Goal: Information Seeking & Learning: Learn about a topic

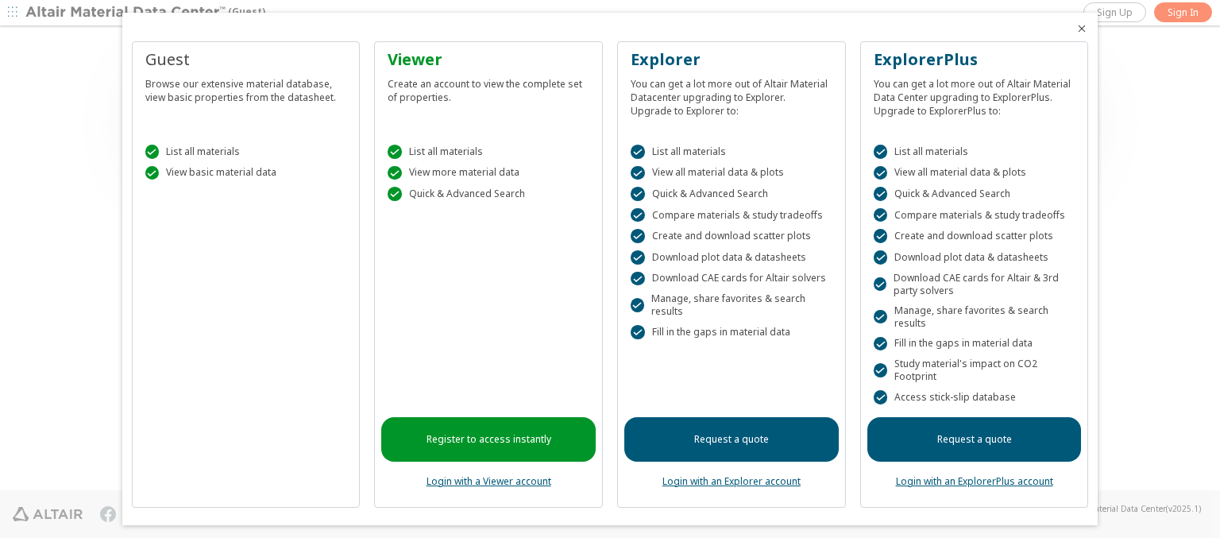
click at [1075, 29] on icon "Close" at bounding box center [1081, 28] width 13 height 13
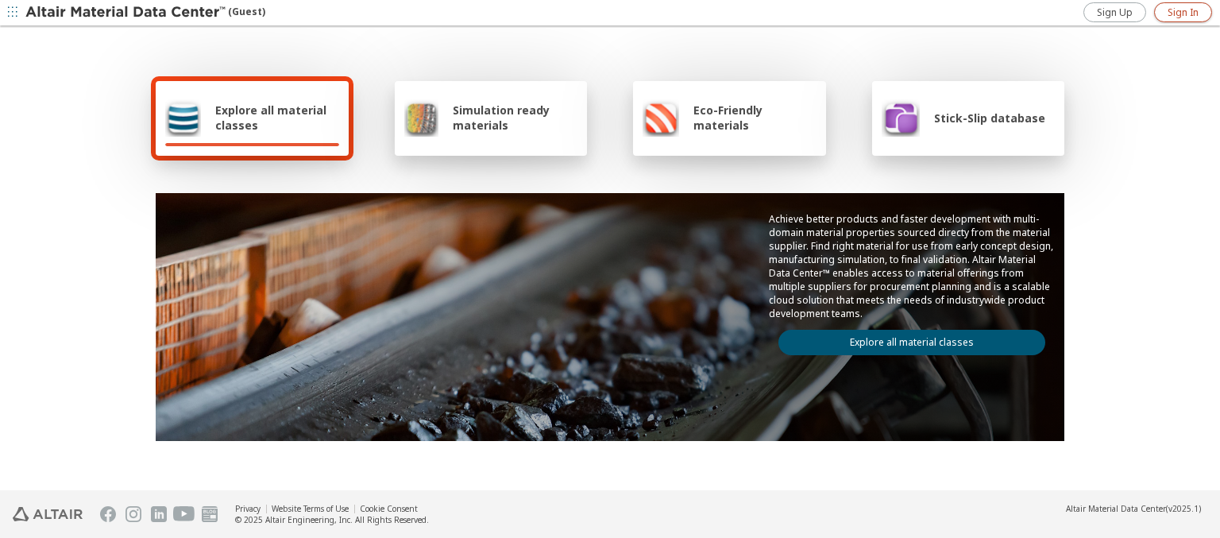
click at [1182, 12] on span "Sign In" at bounding box center [1182, 12] width 31 height 13
click at [126, 13] on img at bounding box center [126, 13] width 202 height 16
click at [271, 118] on span "Explore all material classes" at bounding box center [277, 117] width 124 height 30
click at [905, 338] on link "Explore all material classes" at bounding box center [911, 342] width 267 height 25
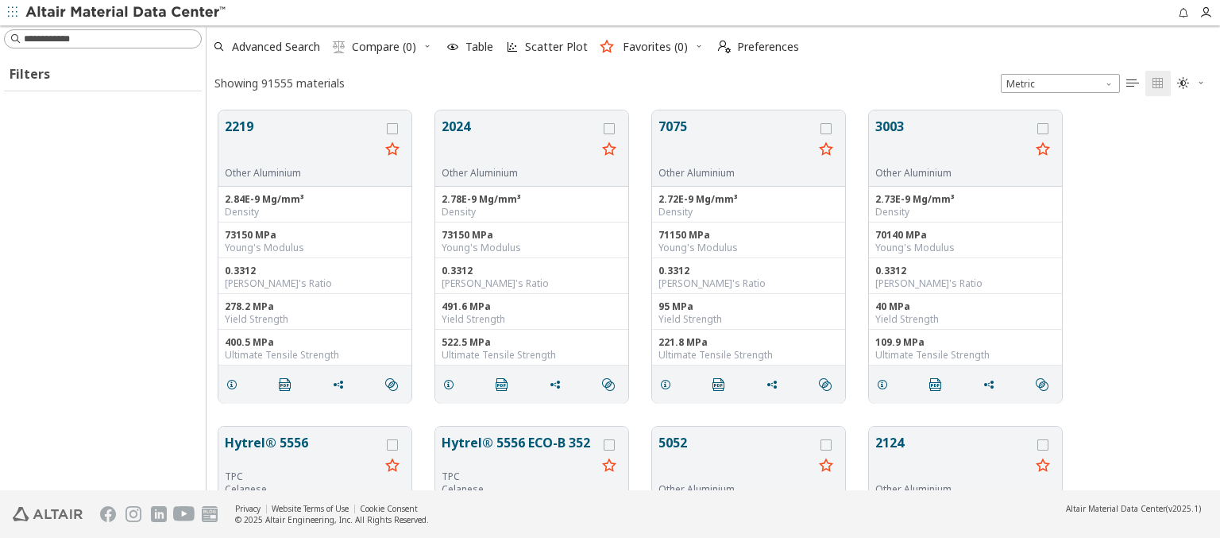
scroll to position [380, 1000]
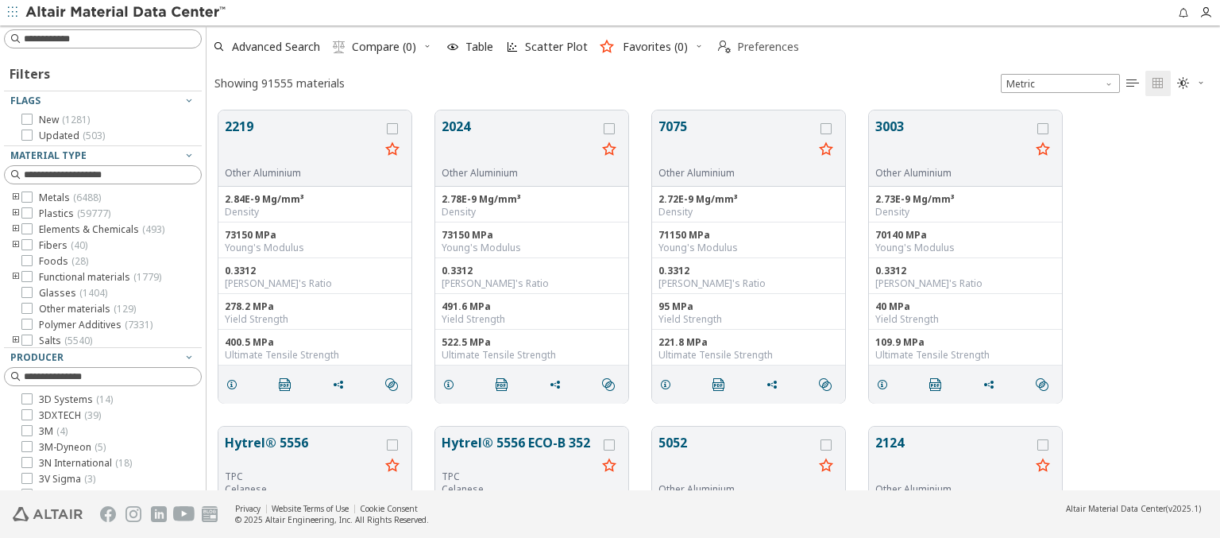
click at [753, 47] on span "Preferences" at bounding box center [768, 46] width 62 height 11
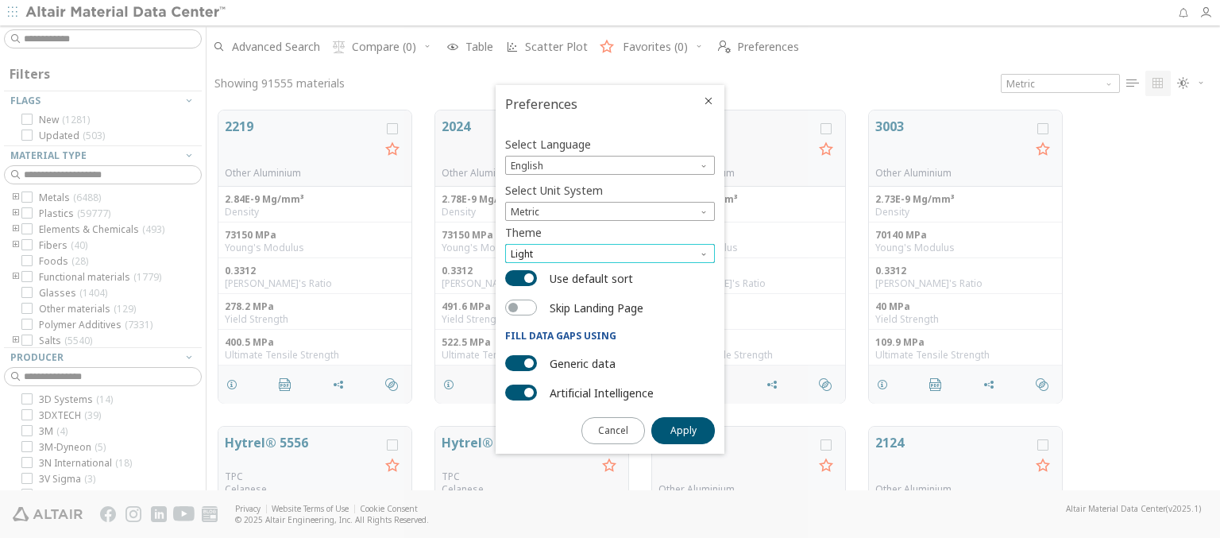
click at [610, 253] on span "Light" at bounding box center [610, 253] width 210 height 19
click at [522, 311] on span "Dark" at bounding box center [522, 311] width 21 height 13
click at [683, 429] on span "Apply" at bounding box center [683, 430] width 26 height 13
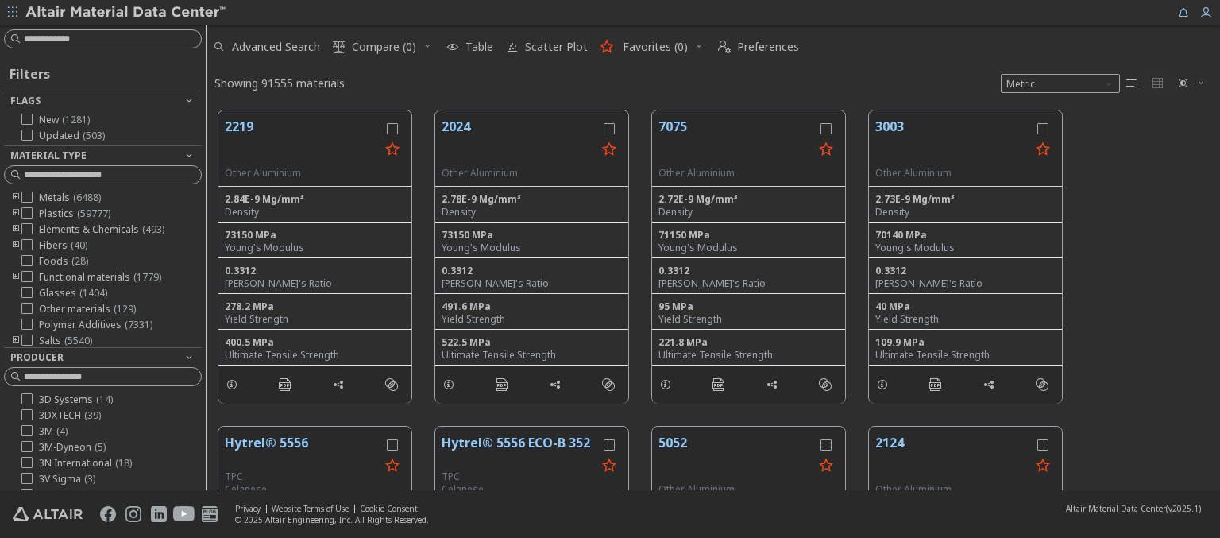
click at [126, 13] on img at bounding box center [126, 13] width 202 height 16
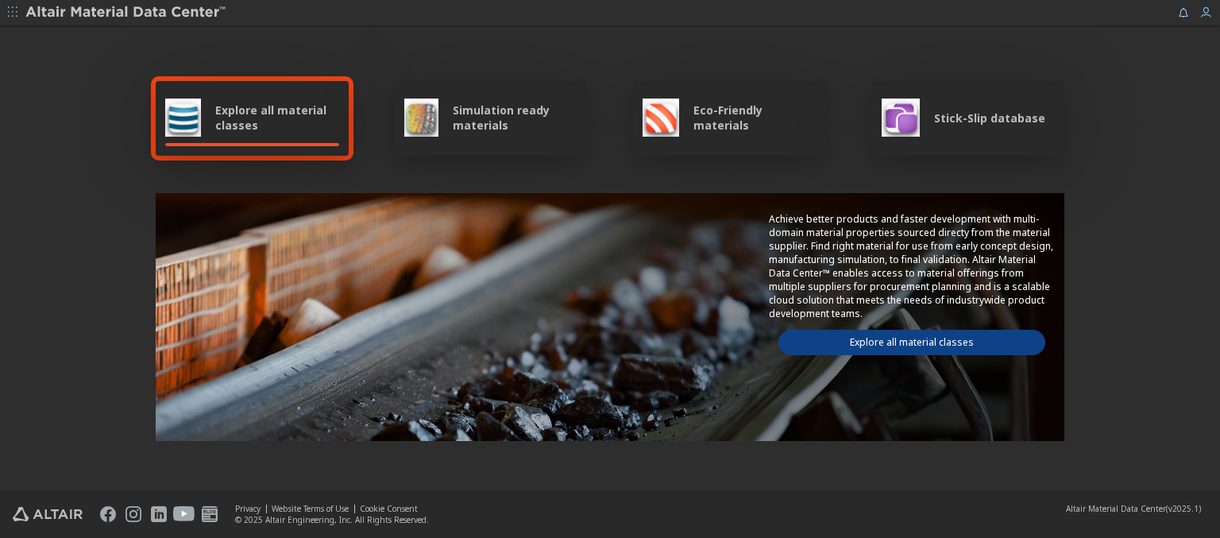
click at [271, 118] on span "Explore all material classes" at bounding box center [277, 117] width 124 height 30
click at [905, 338] on link "Explore all material classes" at bounding box center [911, 342] width 267 height 25
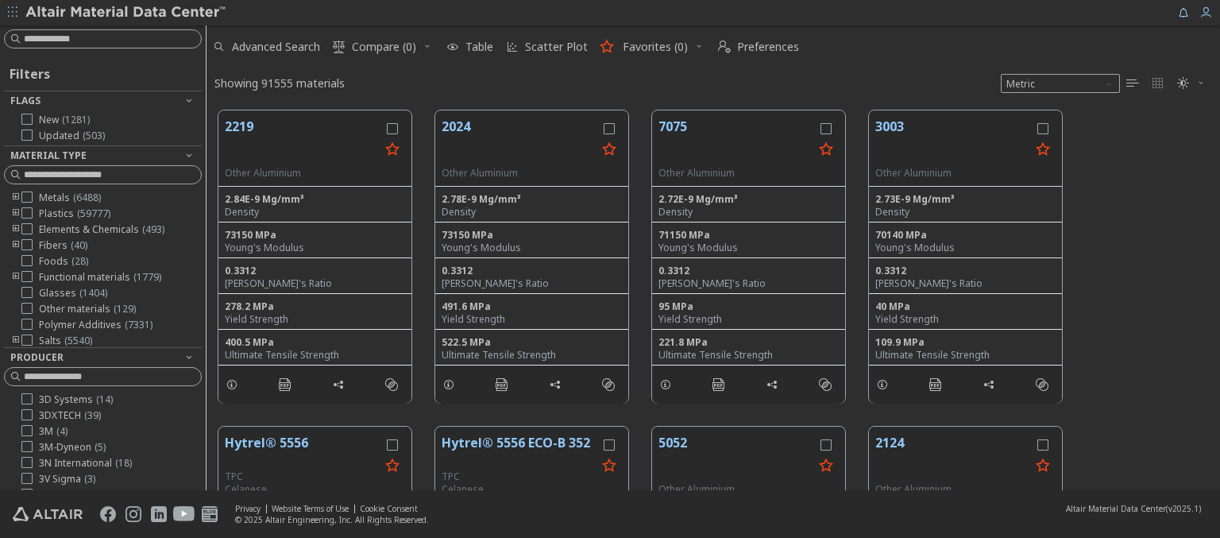
scroll to position [380, 1000]
click at [126, 13] on img at bounding box center [126, 13] width 202 height 16
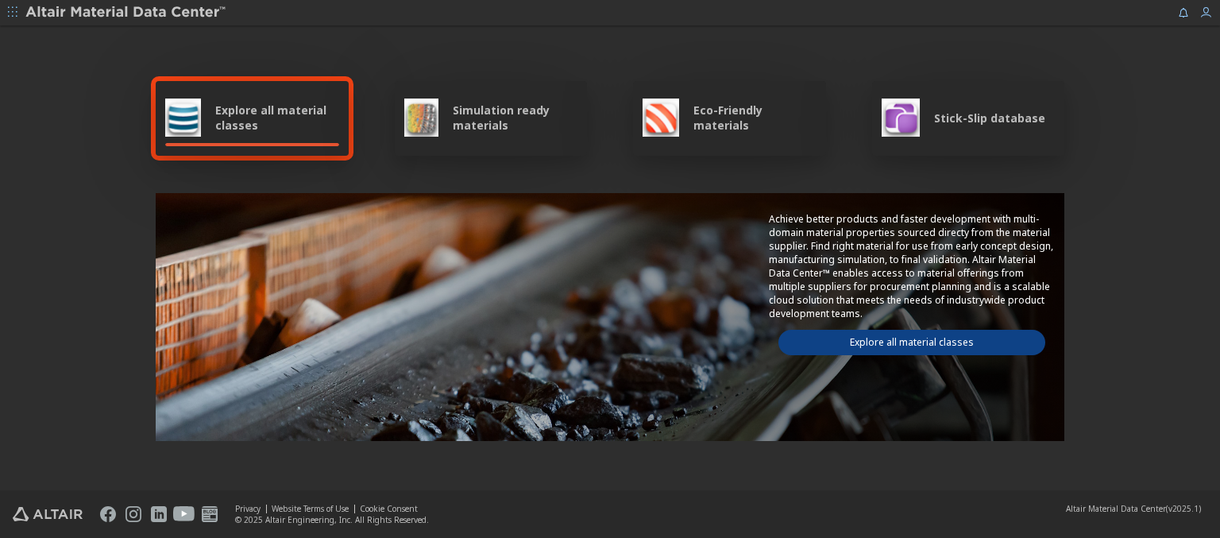
click at [508, 118] on span "Simulation ready materials" at bounding box center [515, 117] width 125 height 30
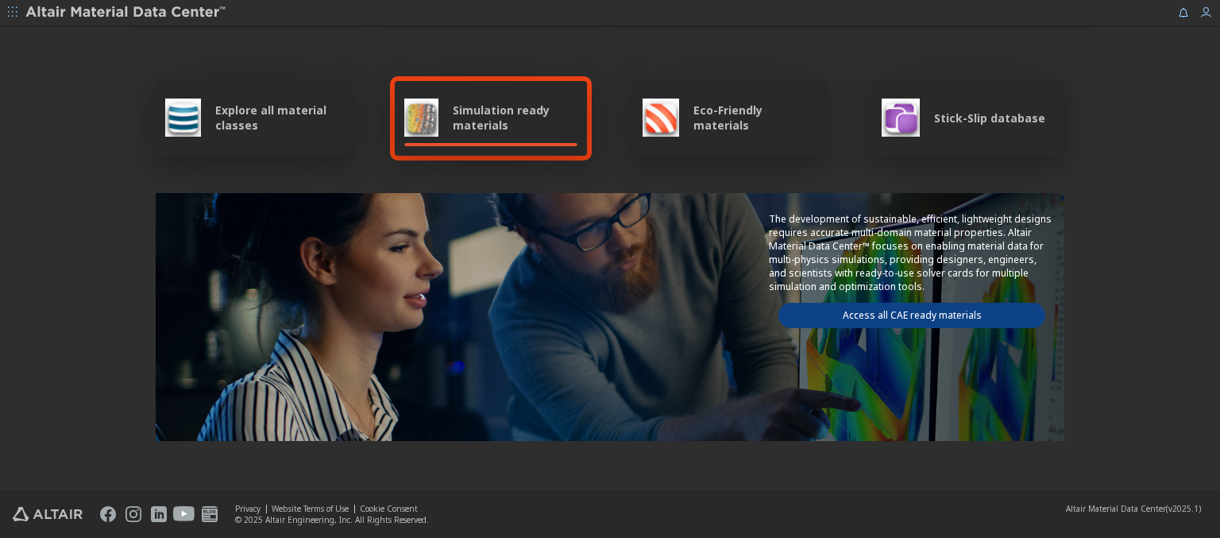
click at [905, 312] on link "Access all CAE ready materials" at bounding box center [911, 315] width 267 height 25
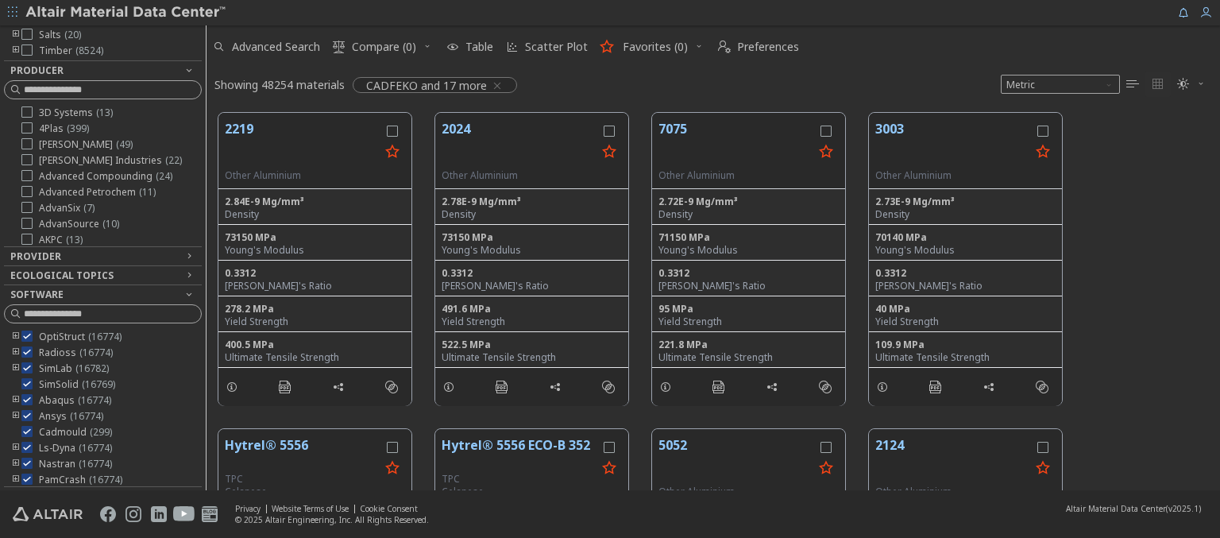
scroll to position [143, 0]
click at [126, 13] on img at bounding box center [126, 13] width 202 height 16
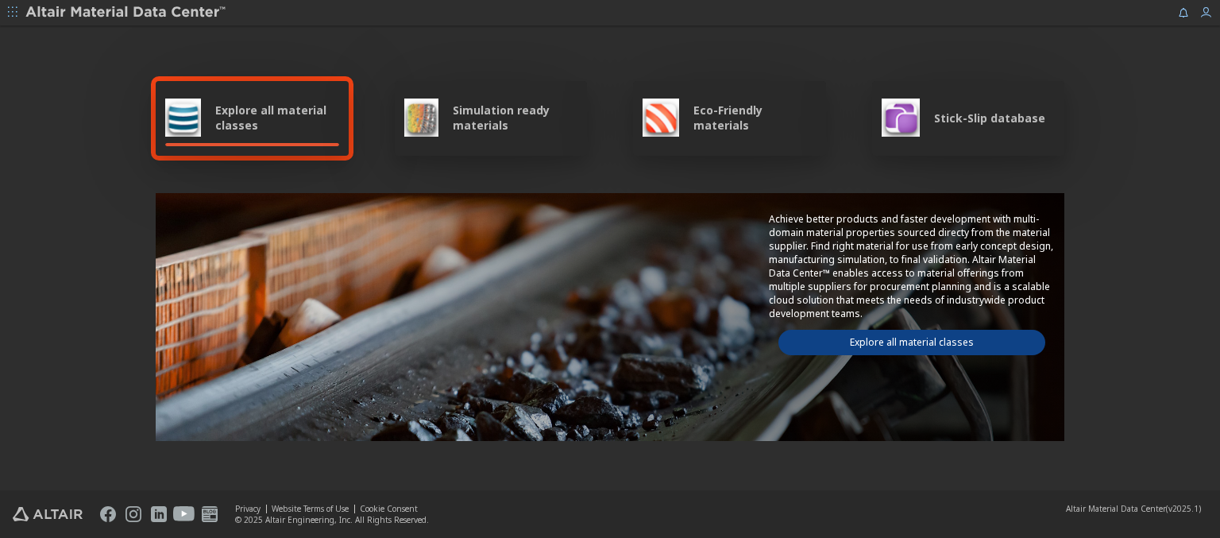
click at [749, 118] on span "Eco-Friendly materials" at bounding box center [754, 117] width 122 height 30
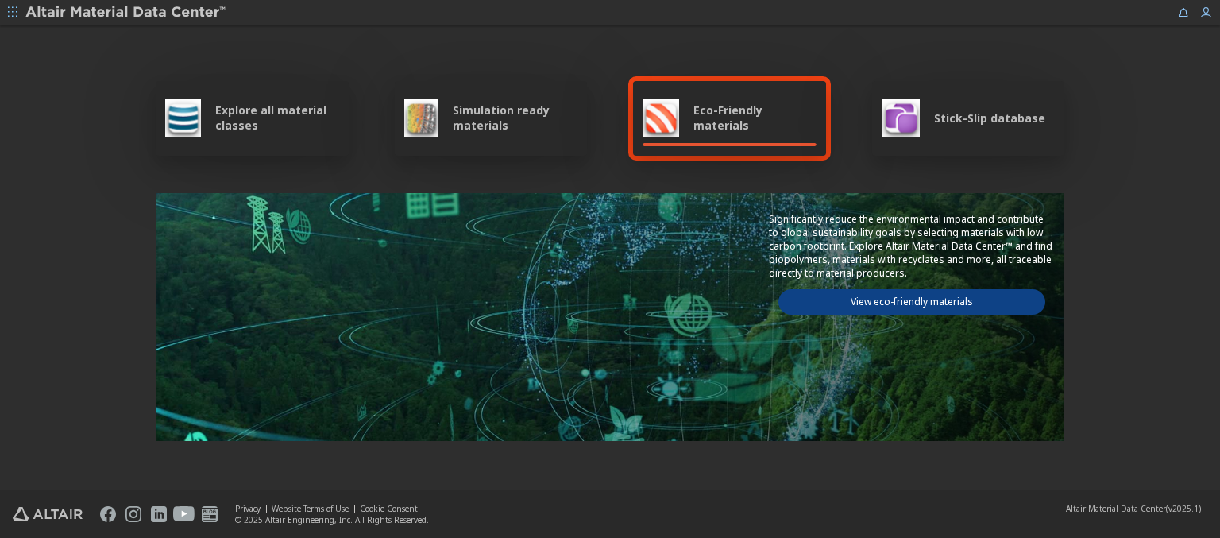
click at [905, 299] on link "View eco-friendly materials" at bounding box center [911, 301] width 267 height 25
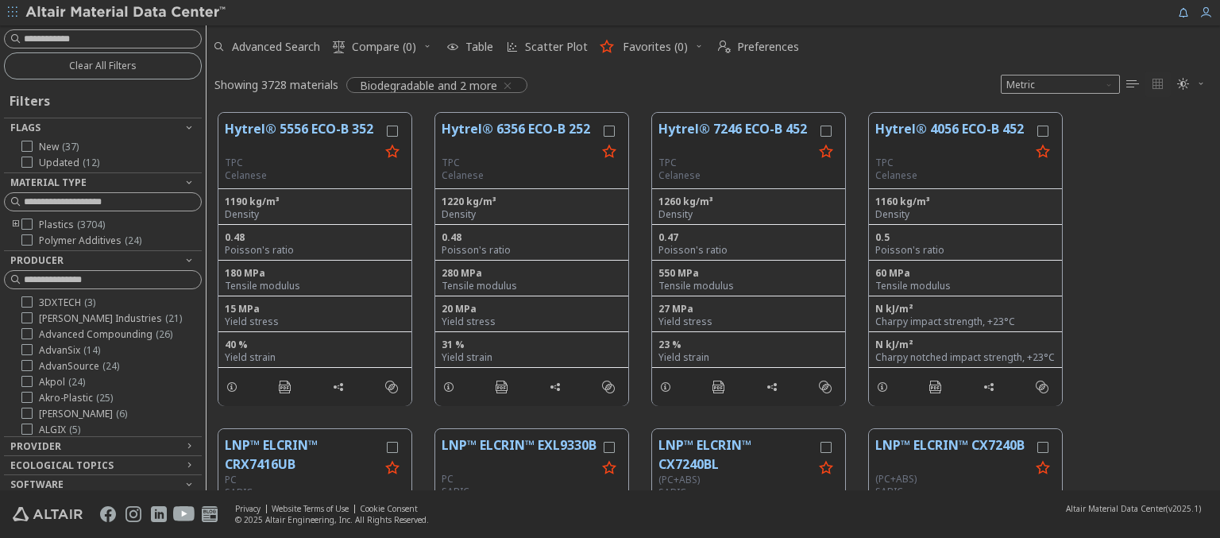
scroll to position [377, 1000]
click at [126, 13] on img at bounding box center [126, 13] width 202 height 16
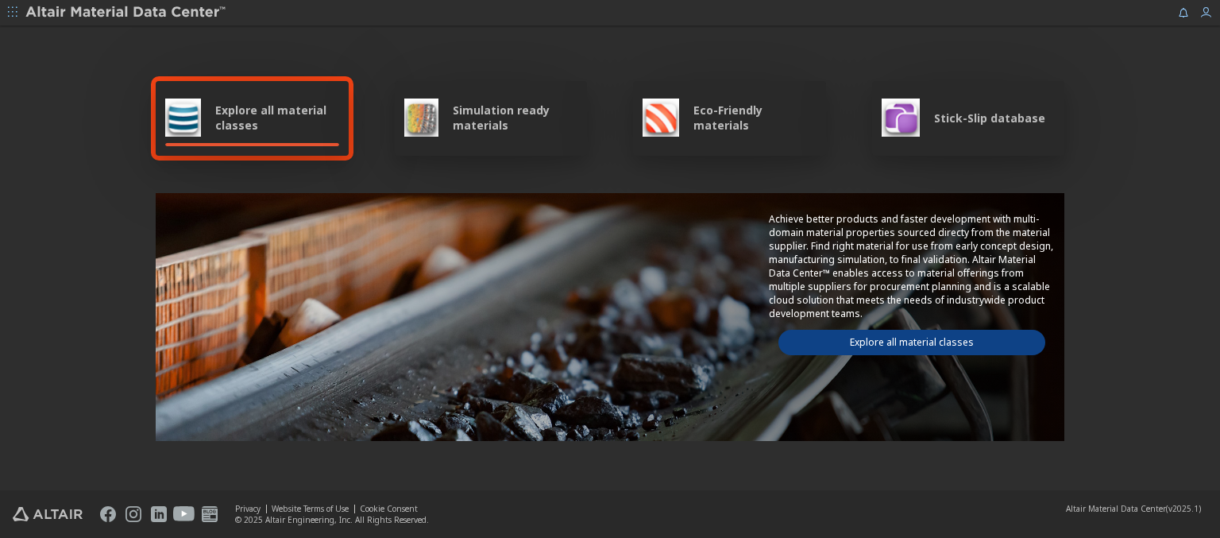
click at [979, 118] on span "Stick-Slip database" at bounding box center [989, 117] width 111 height 15
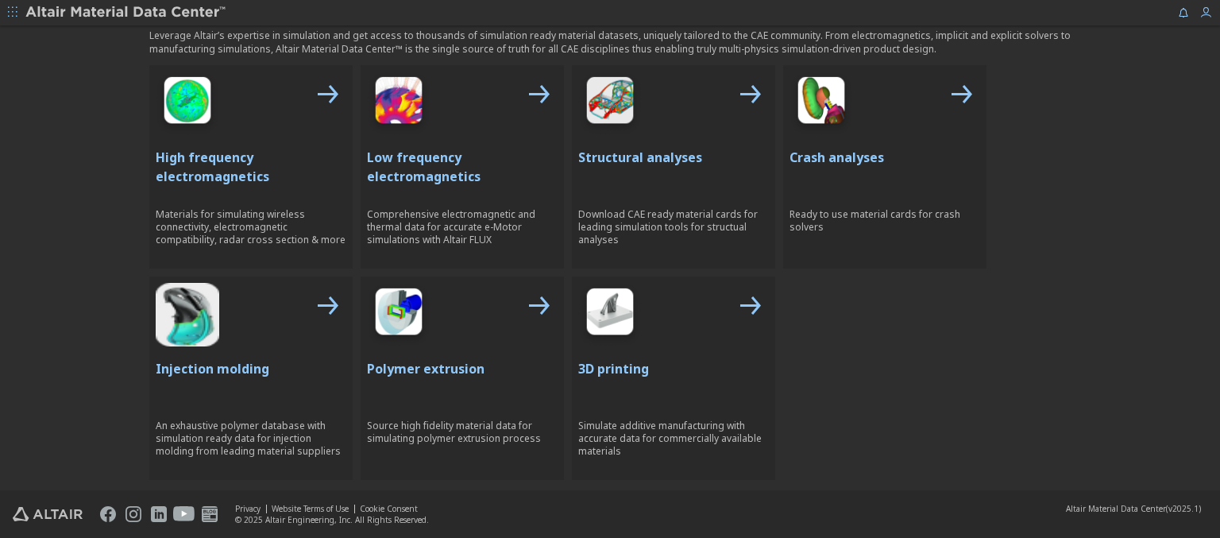
scroll to position [712, 0]
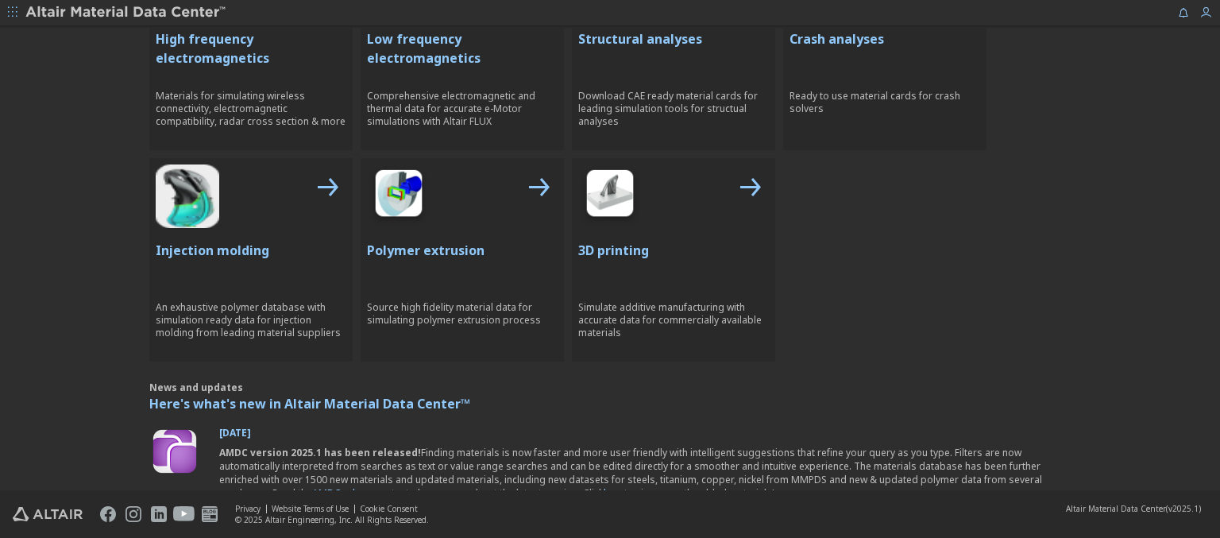
click at [245, 47] on p "High frequency electromagnetics" at bounding box center [251, 48] width 191 height 38
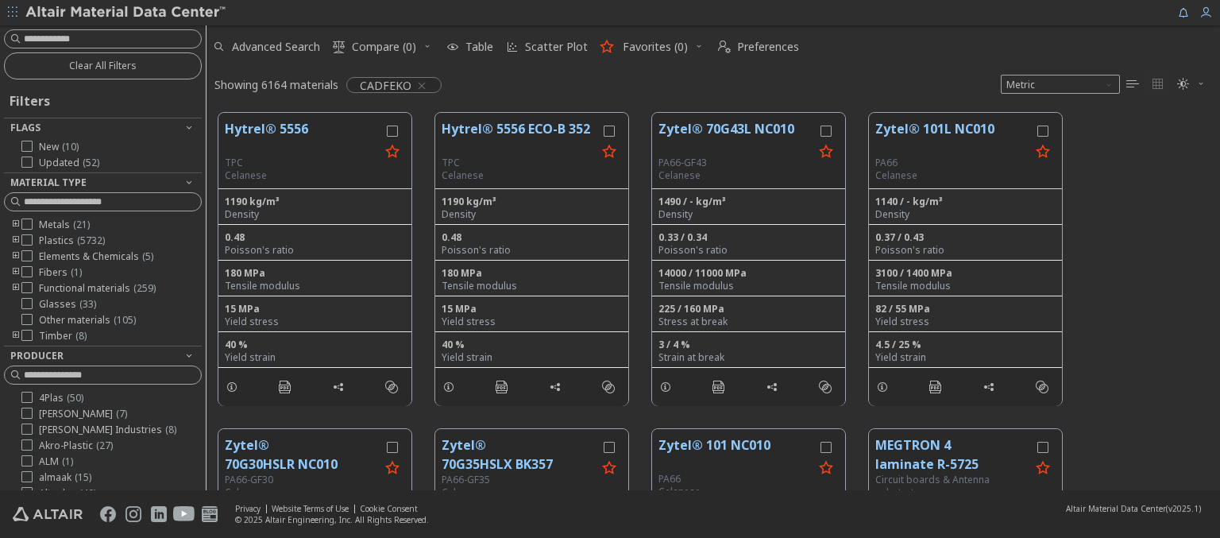
scroll to position [285, 0]
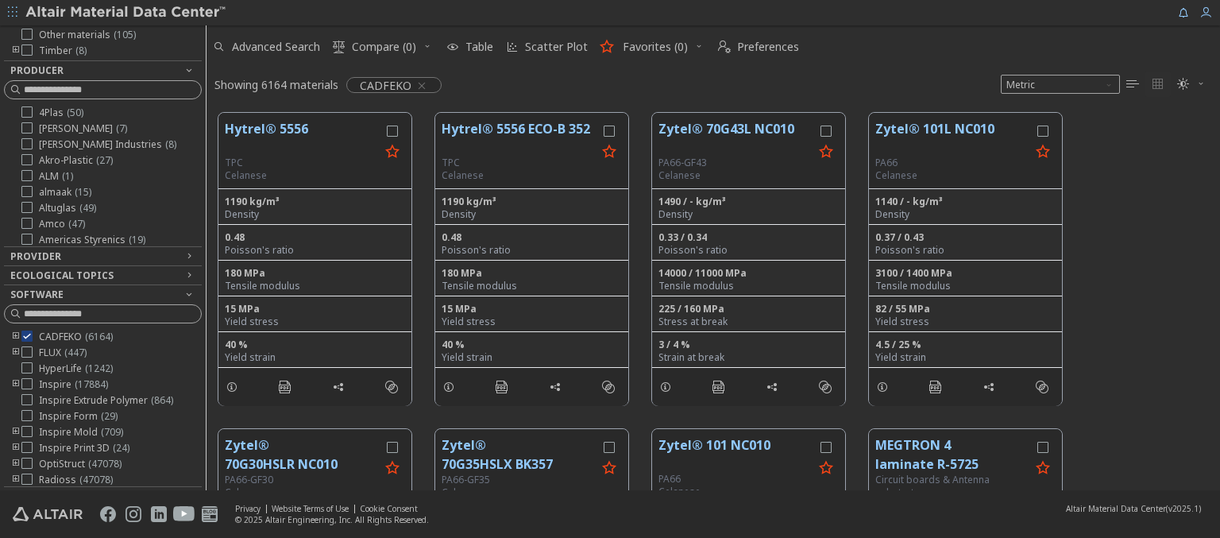
click at [126, 13] on img at bounding box center [126, 13] width 202 height 16
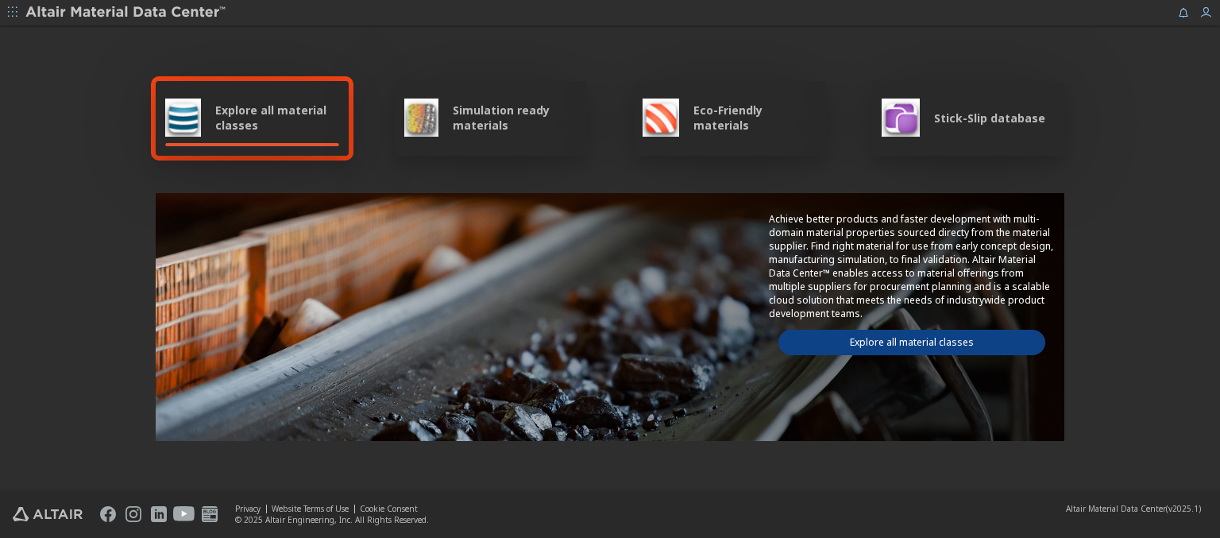
scroll to position [712, 0]
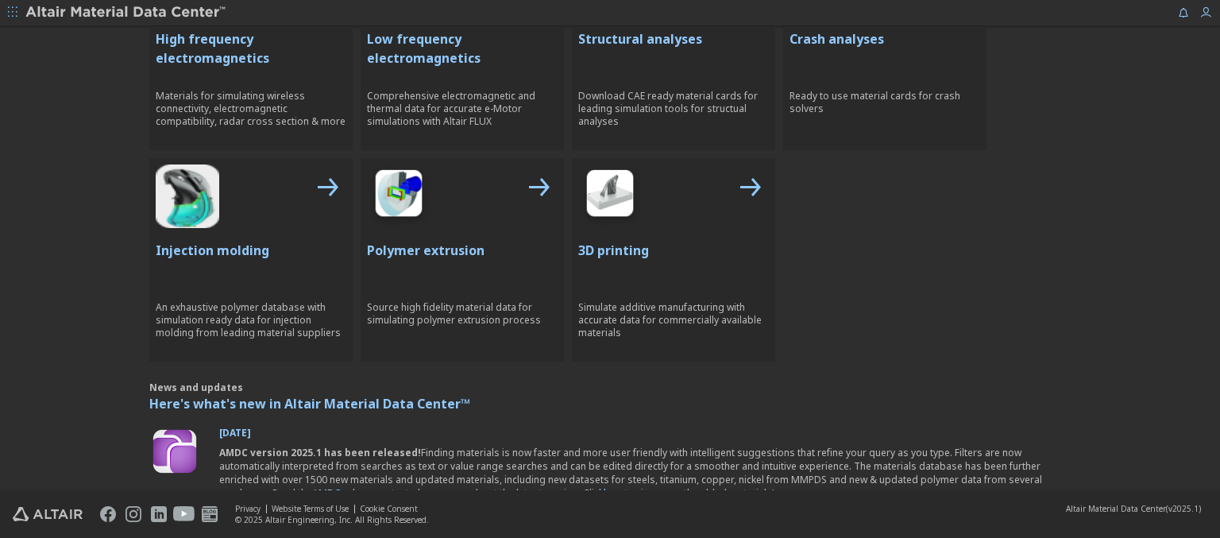
click at [456, 47] on p "Low frequency electromagnetics" at bounding box center [462, 48] width 191 height 38
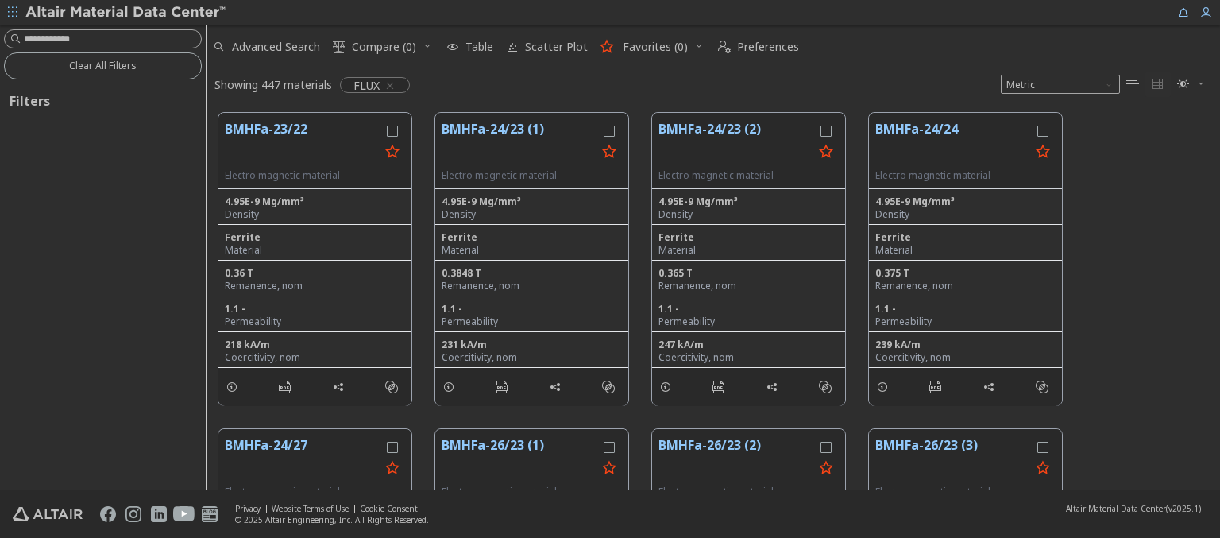
scroll to position [377, 1000]
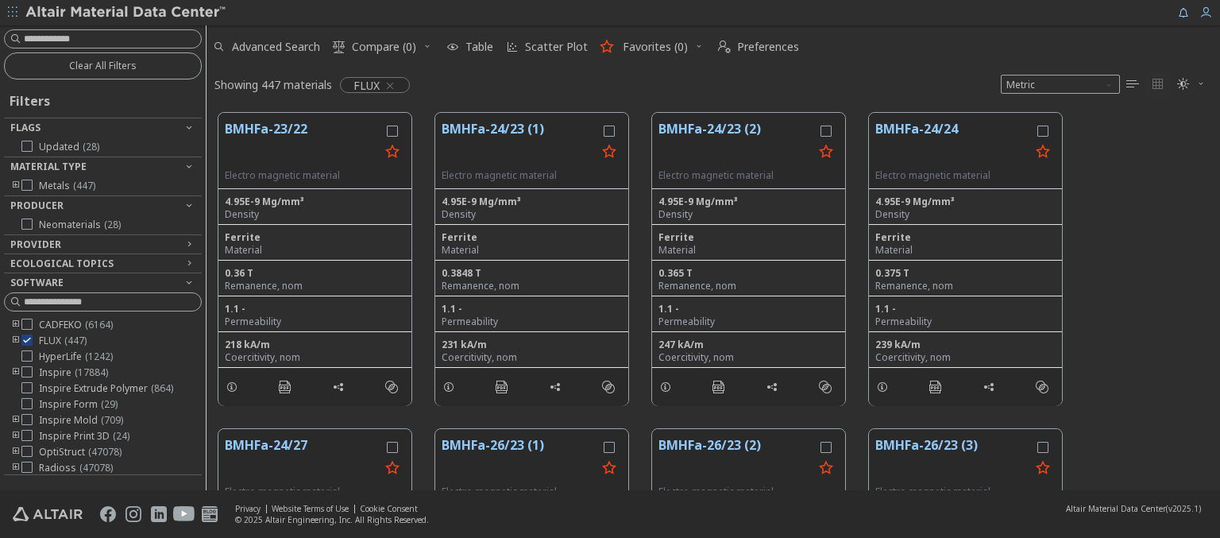
click at [126, 13] on img at bounding box center [126, 13] width 202 height 16
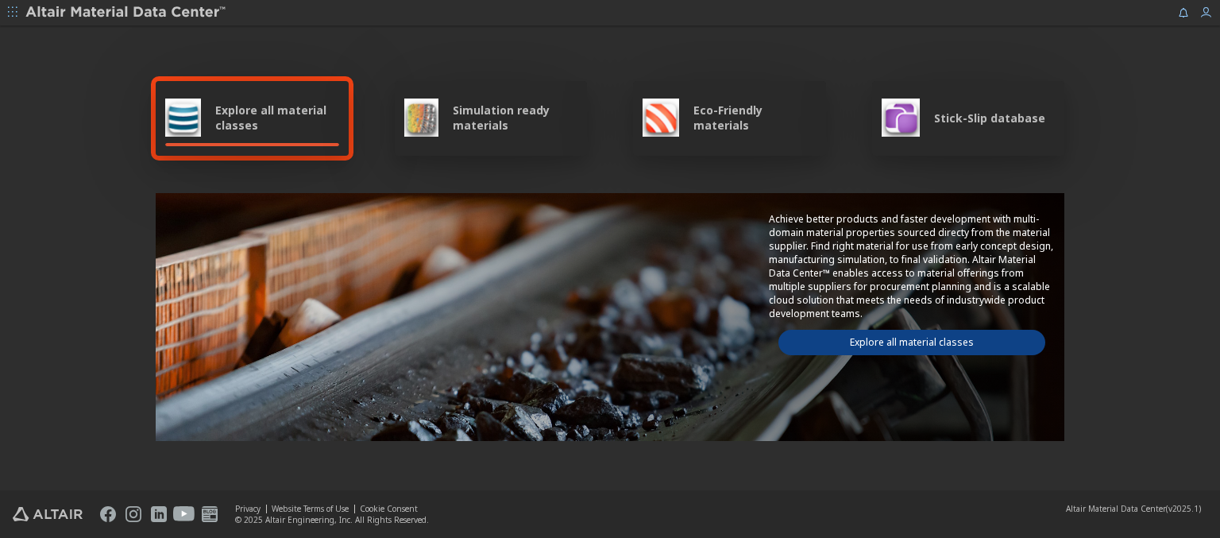
scroll to position [712, 0]
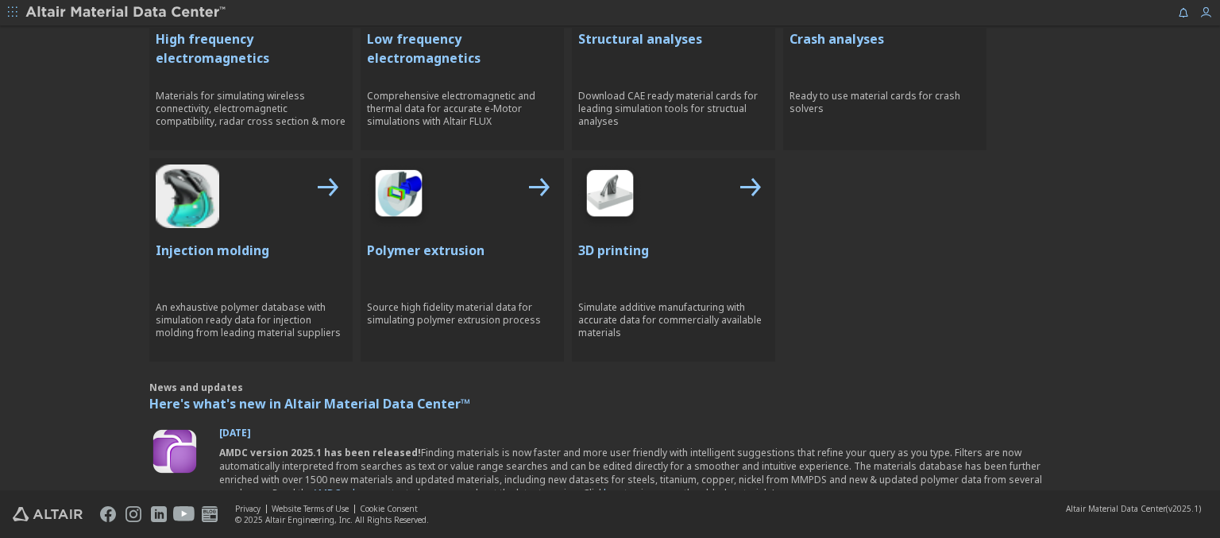
click at [667, 37] on p "Structural analyses" at bounding box center [673, 38] width 191 height 19
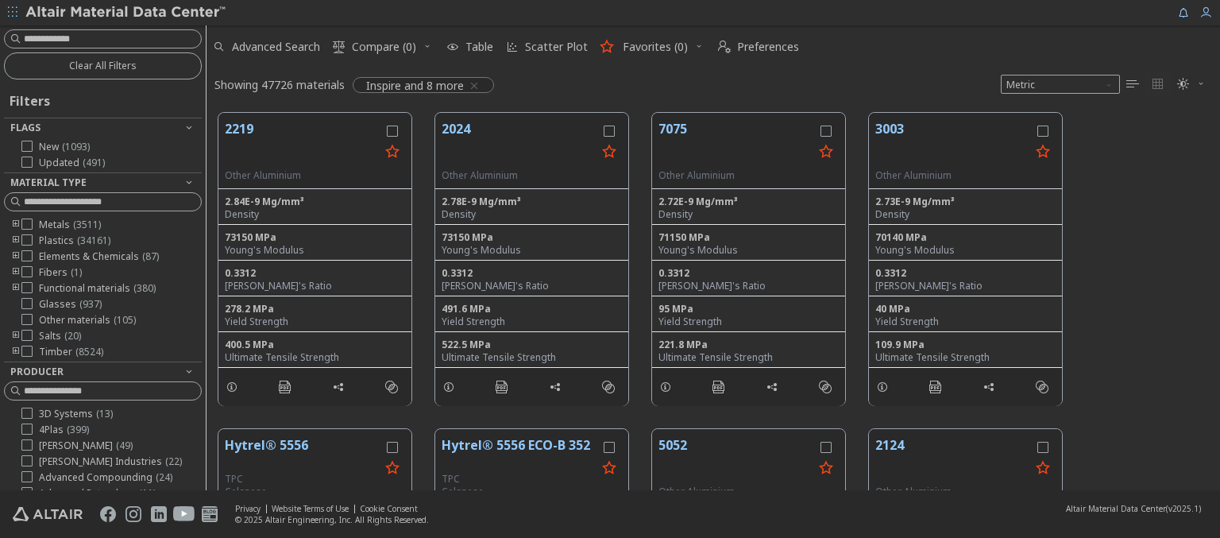
scroll to position [377, 1000]
click at [126, 13] on img at bounding box center [126, 13] width 202 height 16
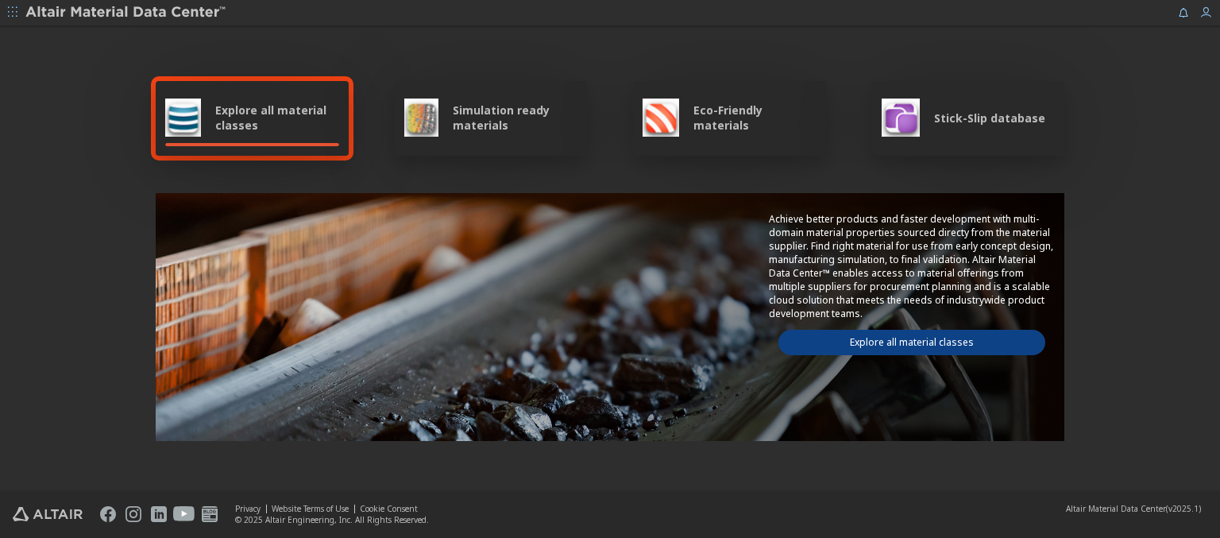
scroll to position [712, 0]
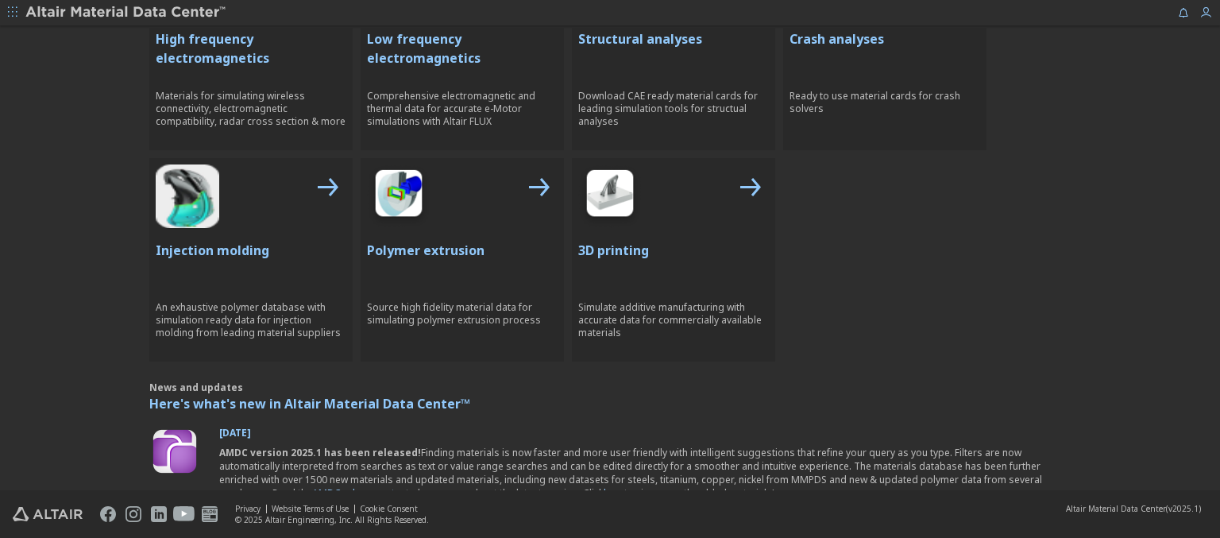
click at [878, 37] on p "Crash analyses" at bounding box center [884, 38] width 191 height 19
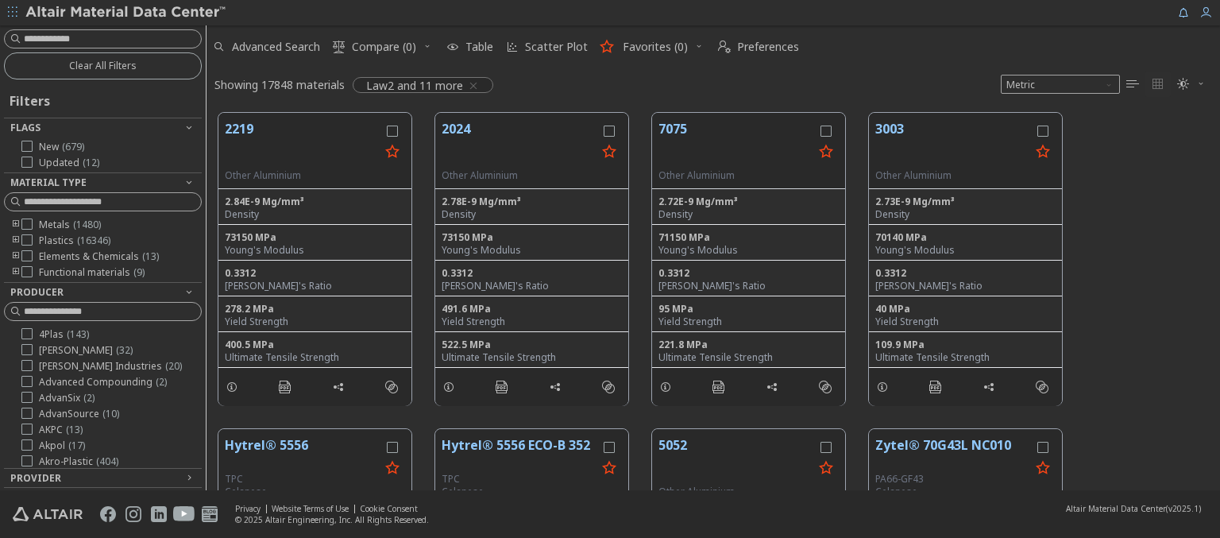
scroll to position [377, 1000]
click at [126, 13] on img at bounding box center [126, 13] width 202 height 16
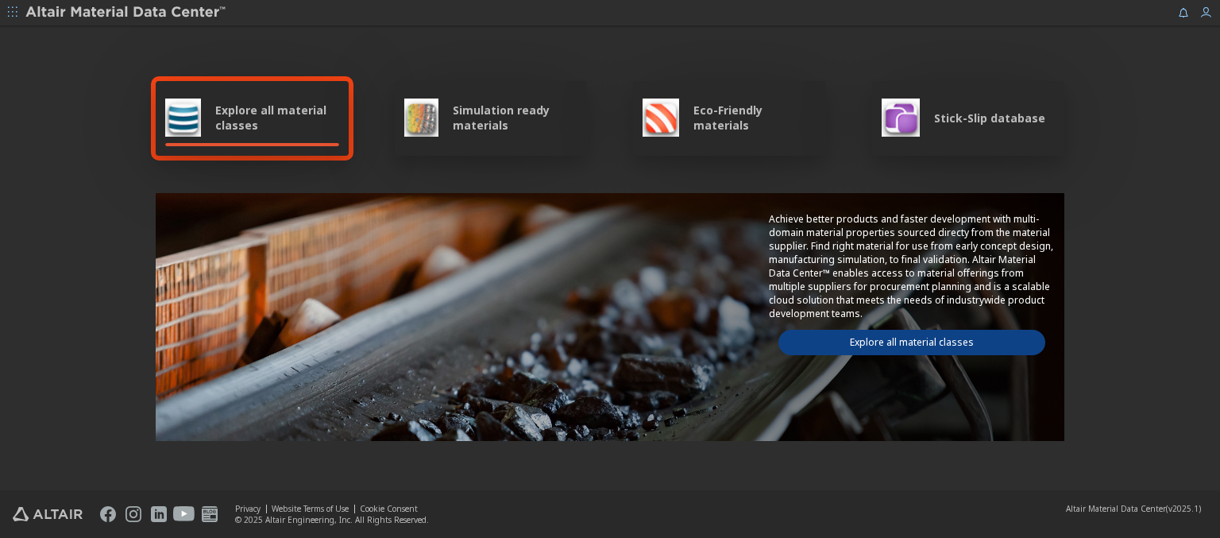
scroll to position [923, 0]
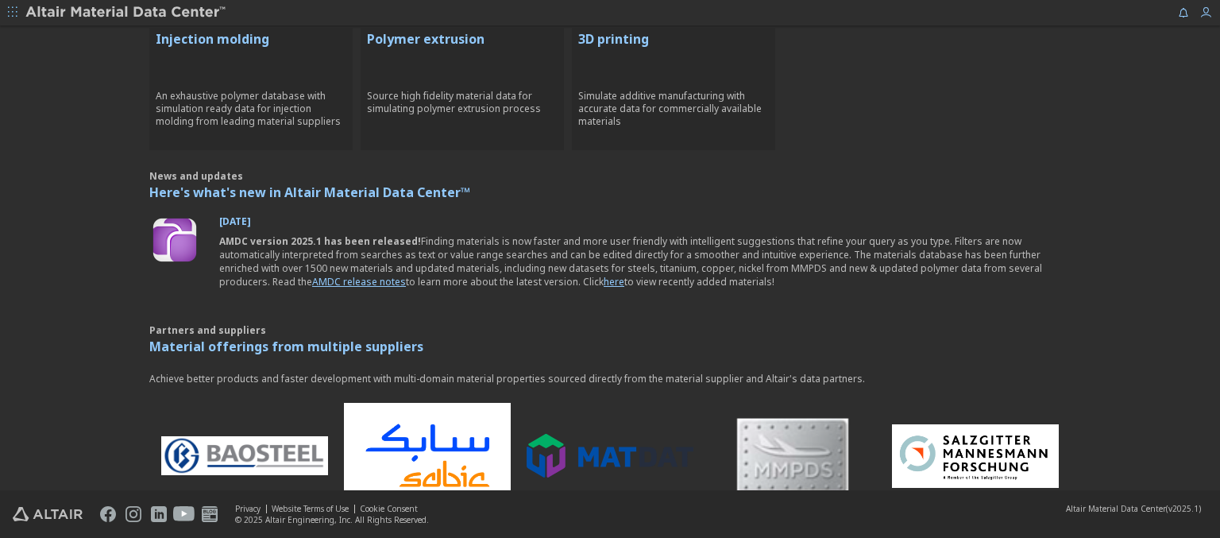
click at [245, 37] on p "Injection molding" at bounding box center [251, 38] width 191 height 19
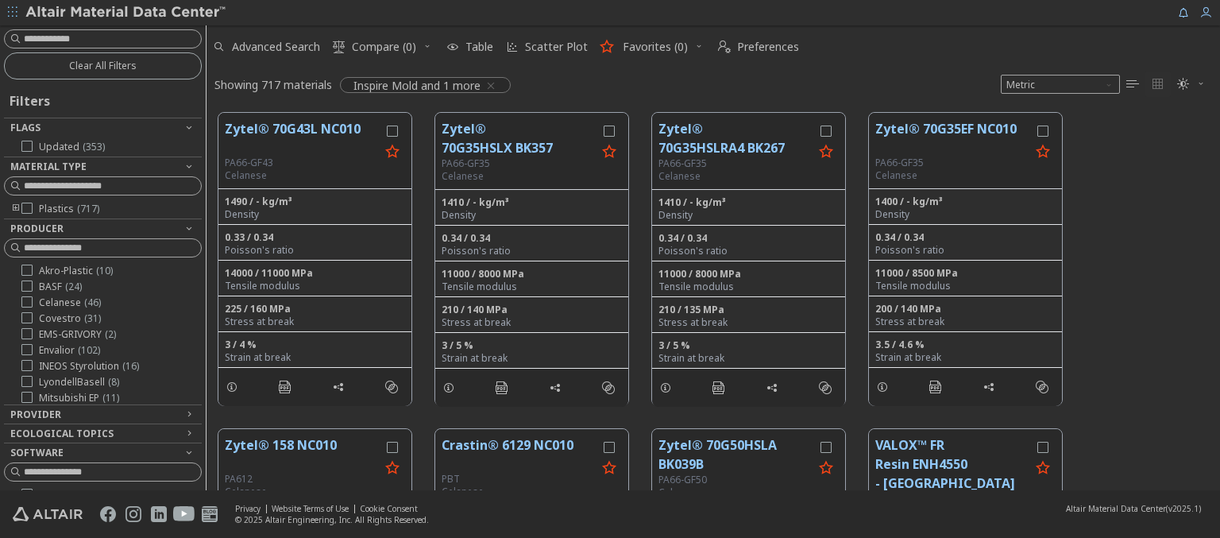
scroll to position [377, 1000]
click at [126, 13] on img at bounding box center [126, 13] width 202 height 16
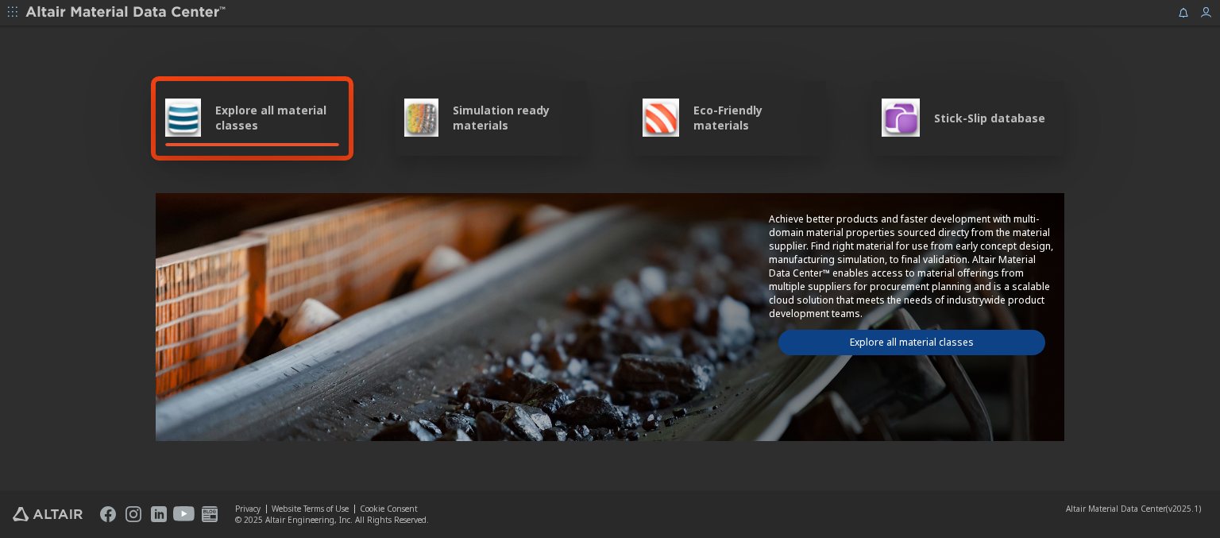
scroll to position [923, 0]
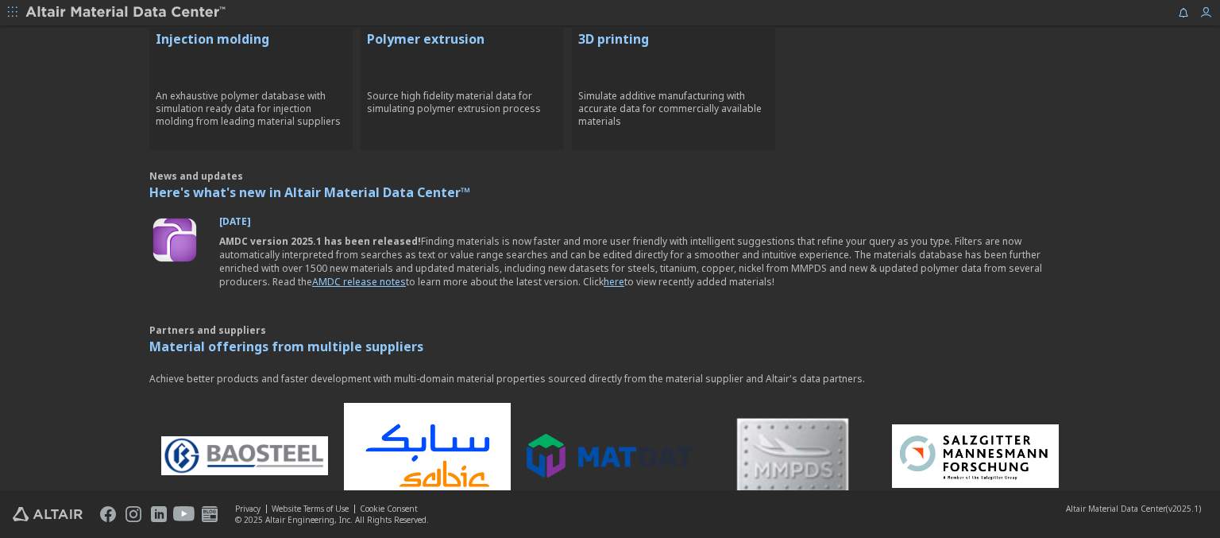
click at [456, 37] on p "Polymer extrusion" at bounding box center [462, 38] width 191 height 19
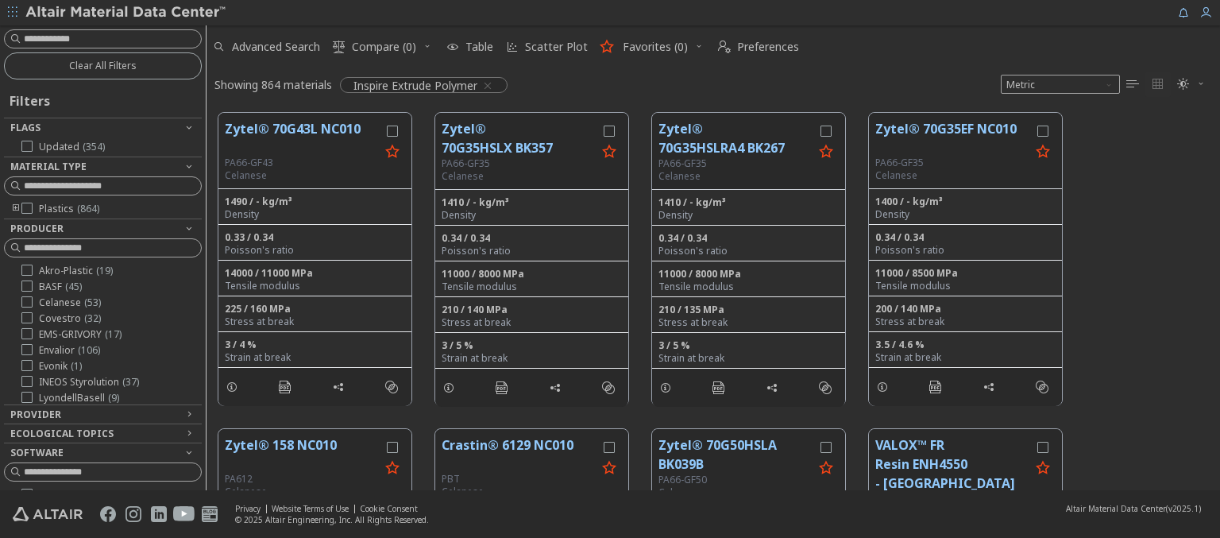
scroll to position [13, 13]
click at [126, 13] on img at bounding box center [126, 13] width 202 height 16
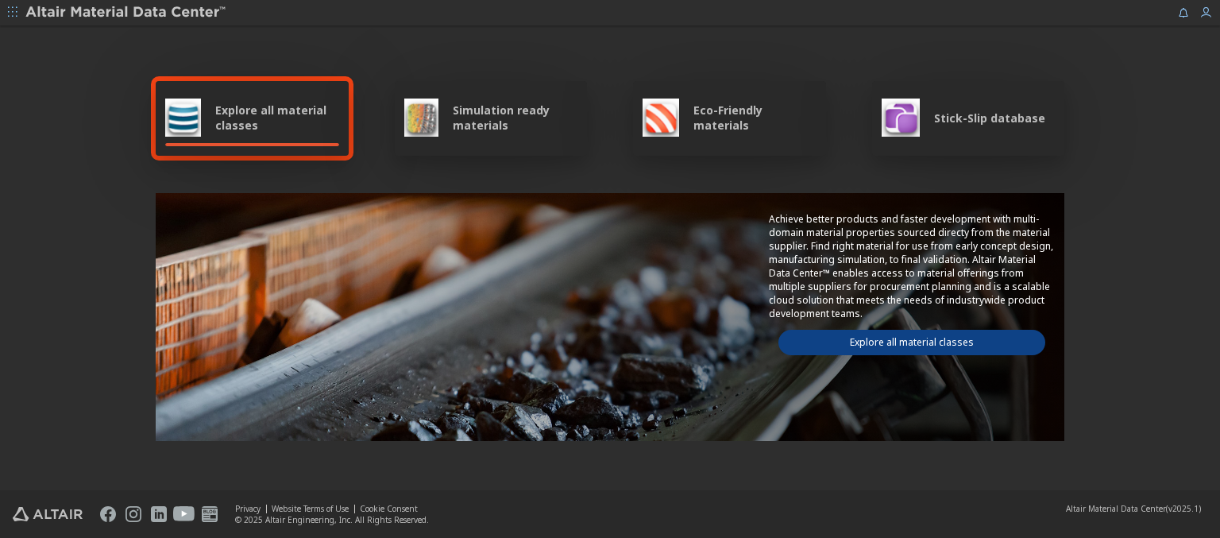
scroll to position [923, 0]
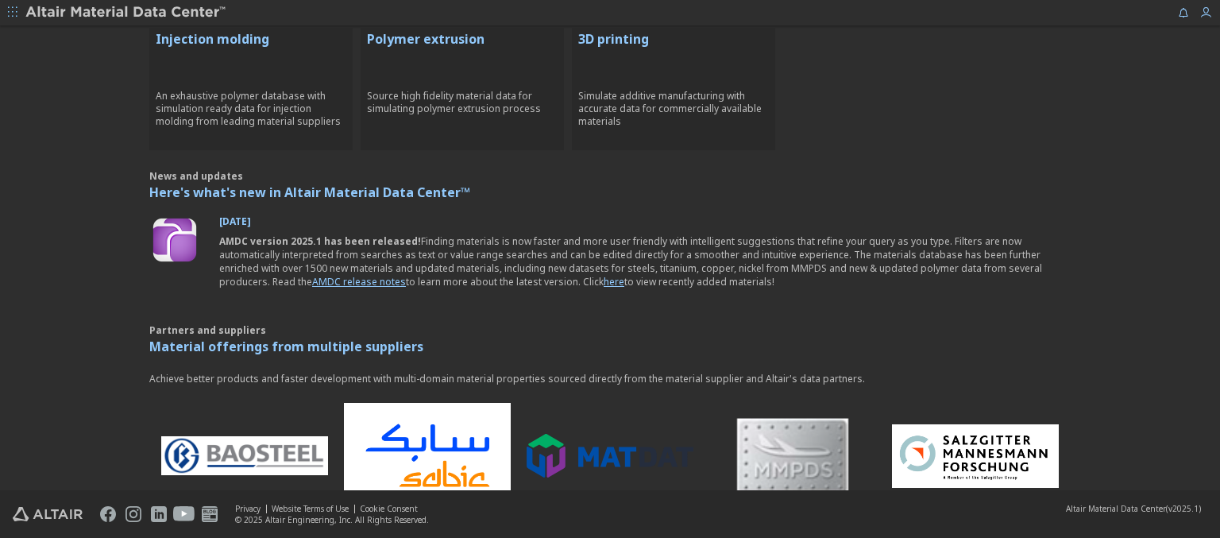
click at [667, 37] on p "3D printing" at bounding box center [673, 38] width 191 height 19
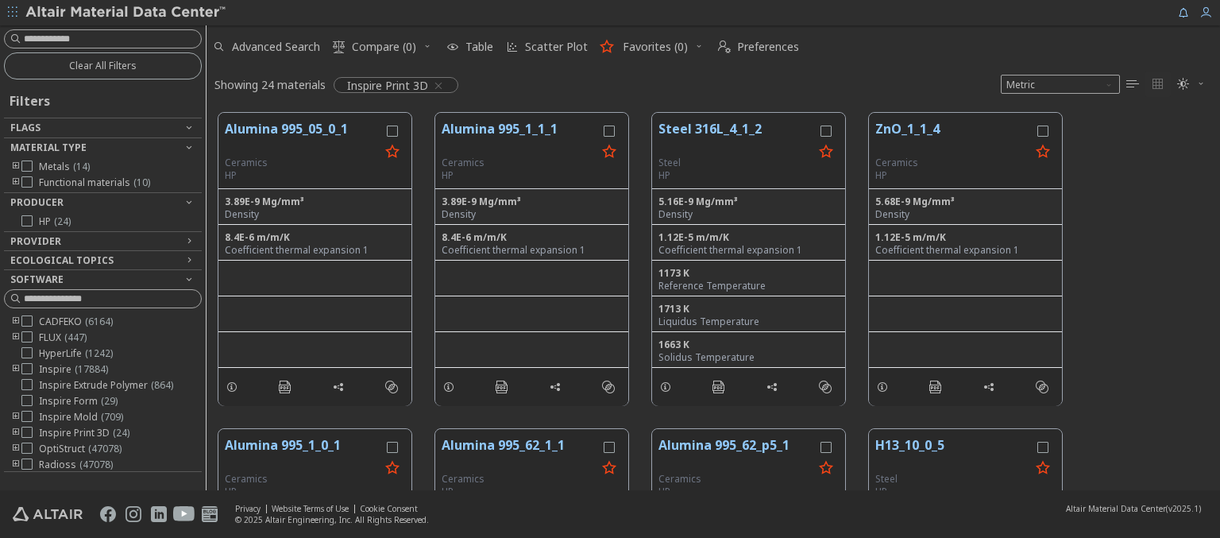
scroll to position [377, 1000]
click at [126, 13] on img at bounding box center [126, 13] width 202 height 16
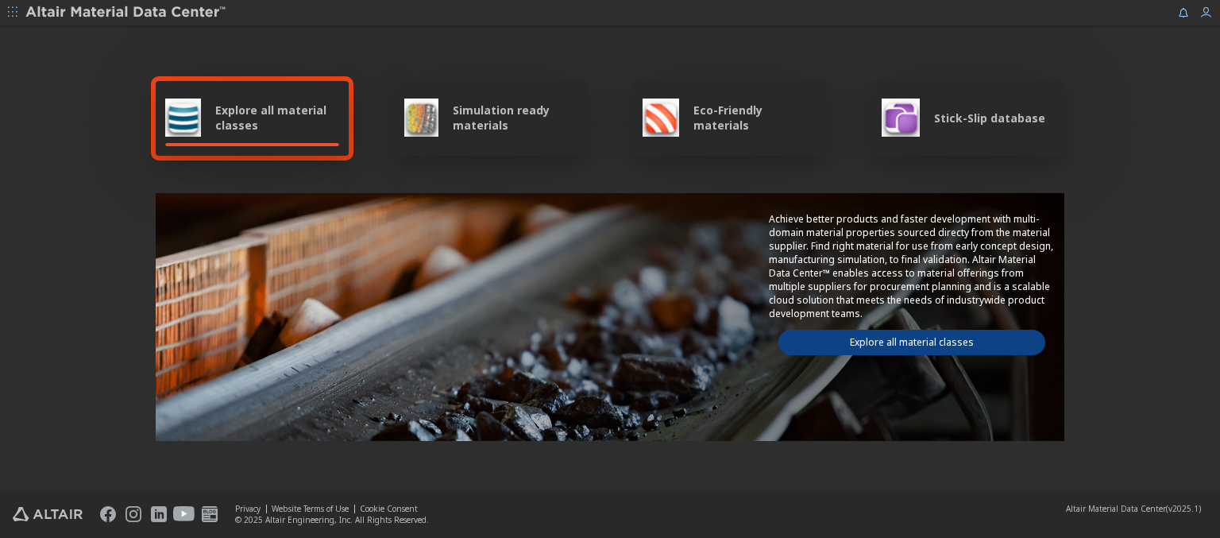
type input "******"
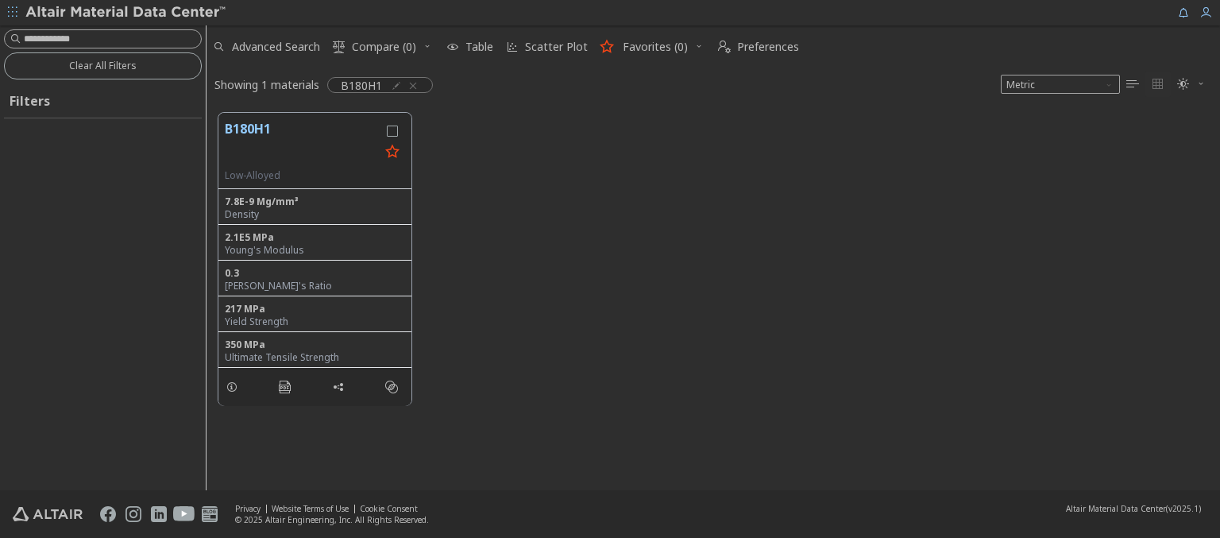
scroll to position [13, 13]
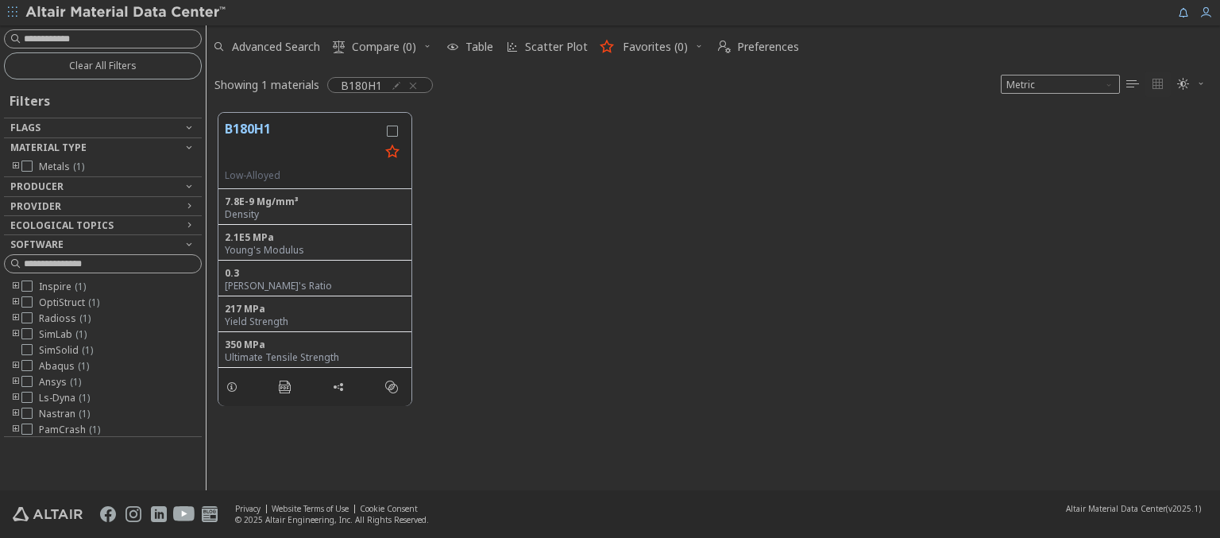
click at [126, 13] on img at bounding box center [126, 13] width 202 height 16
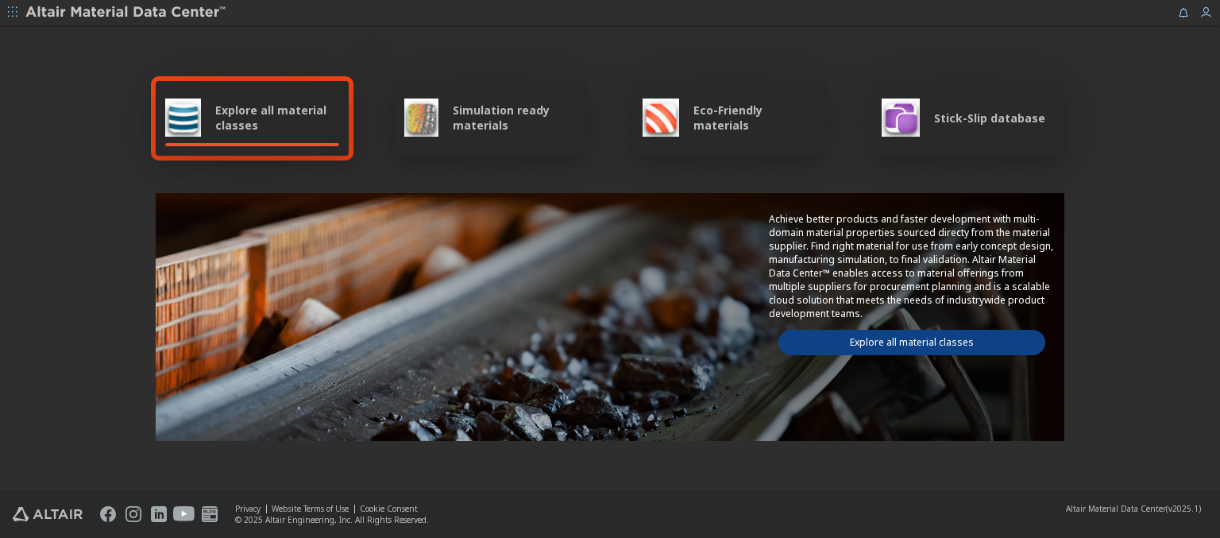
click at [126, 13] on img at bounding box center [126, 13] width 202 height 16
